Goal: Task Accomplishment & Management: Manage account settings

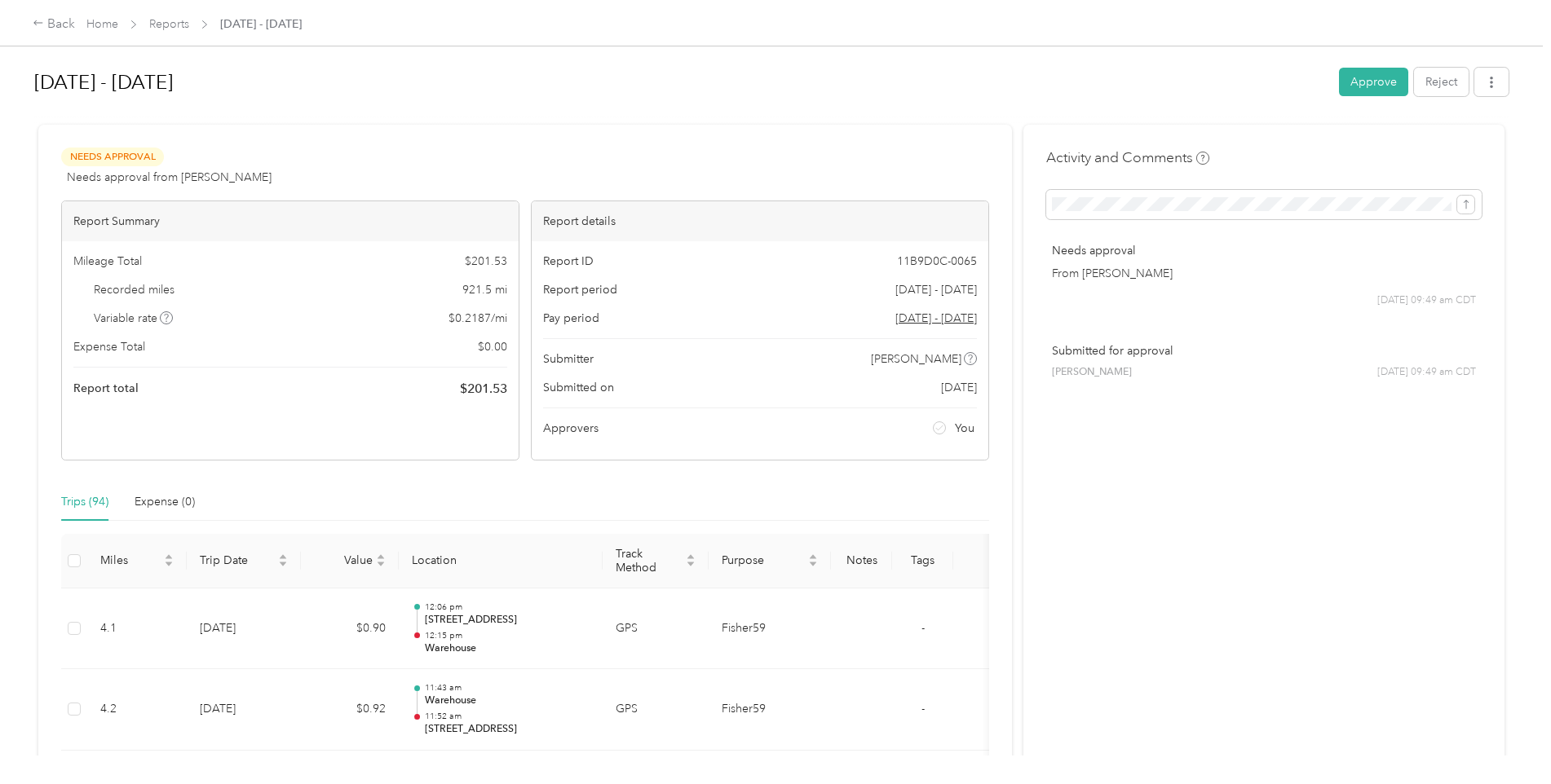
click at [1361, 83] on button "Approve" at bounding box center [1373, 82] width 69 height 29
